Goal: Task Accomplishment & Management: Use online tool/utility

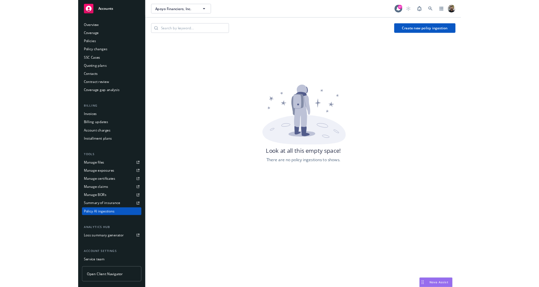
scroll to position [46, 0]
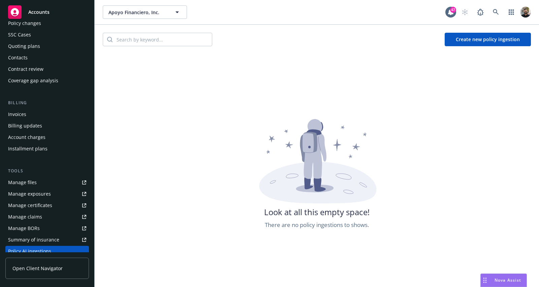
click at [468, 43] on button "Create new policy ingestion" at bounding box center [488, 39] width 86 height 13
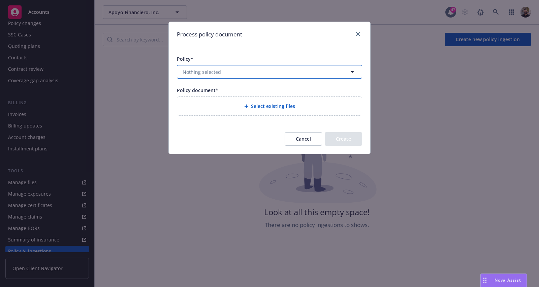
click at [247, 69] on button "Nothing selected" at bounding box center [269, 71] width 185 height 13
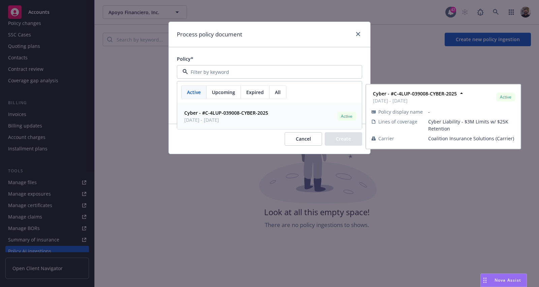
click at [251, 116] on span "Cyber - #C-4LUP-039008-CYBER-2025" at bounding box center [226, 112] width 84 height 7
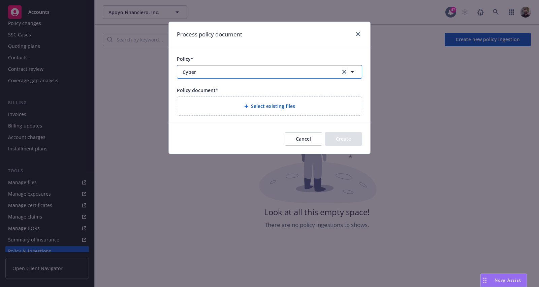
click at [282, 70] on span "Cyber" at bounding box center [257, 71] width 149 height 7
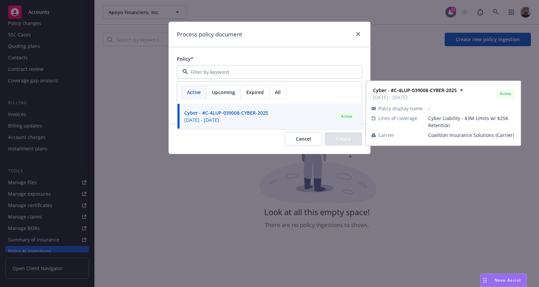
click at [306, 56] on div "Policy*" at bounding box center [269, 58] width 185 height 7
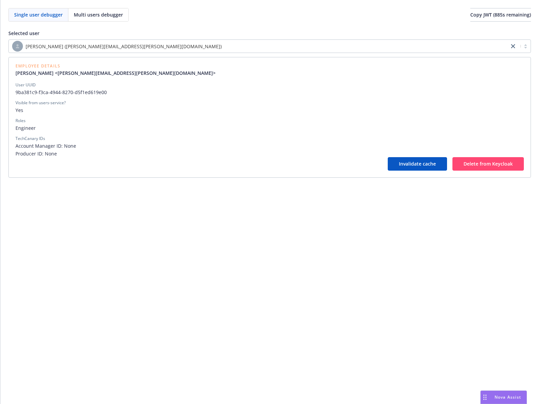
click at [300, 43] on div "[PERSON_NAME] ([PERSON_NAME][EMAIL_ADDRESS][PERSON_NAME][DOMAIN_NAME])" at bounding box center [258, 46] width 493 height 11
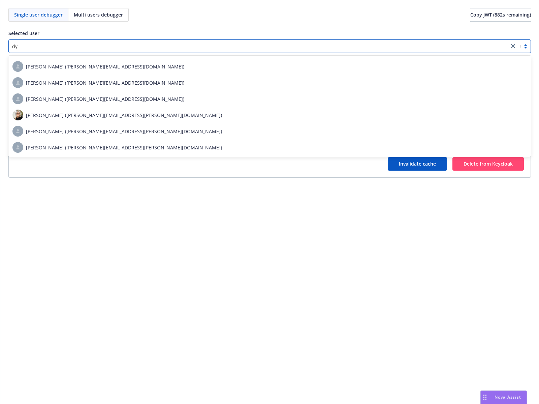
scroll to position [612, 0]
type input "dyl"
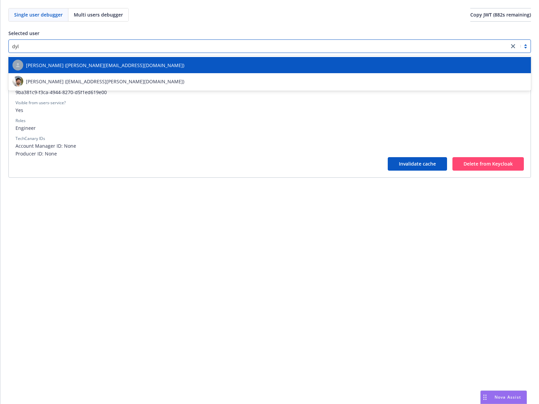
scroll to position [0, 0]
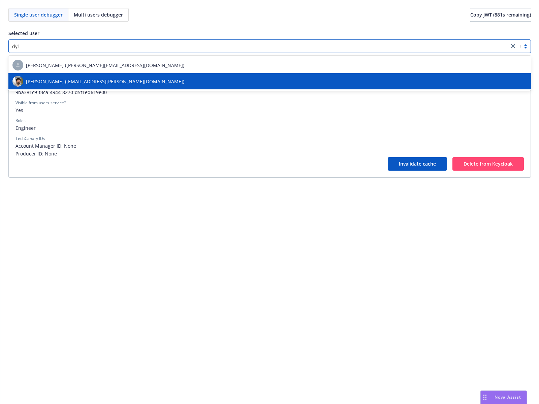
click at [197, 79] on div "[PERSON_NAME] ([EMAIL_ADDRESS][PERSON_NAME][DOMAIN_NAME])" at bounding box center [269, 81] width 514 height 11
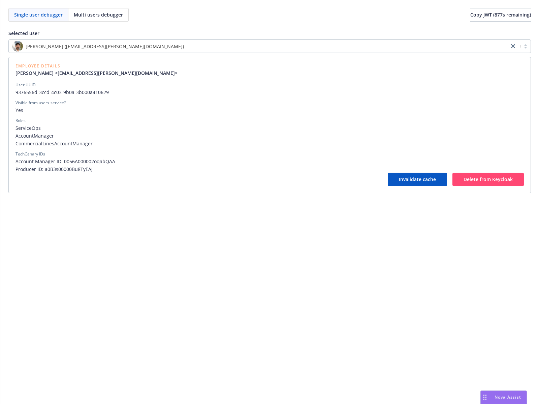
click at [63, 93] on span "9376556d-3ccd-4c03-9b0a-3b000a410629" at bounding box center [269, 92] width 508 height 7
copy span "9376556d-3ccd-4c03-9b0a-3b000a410629"
